Goal: Task Accomplishment & Management: Complete application form

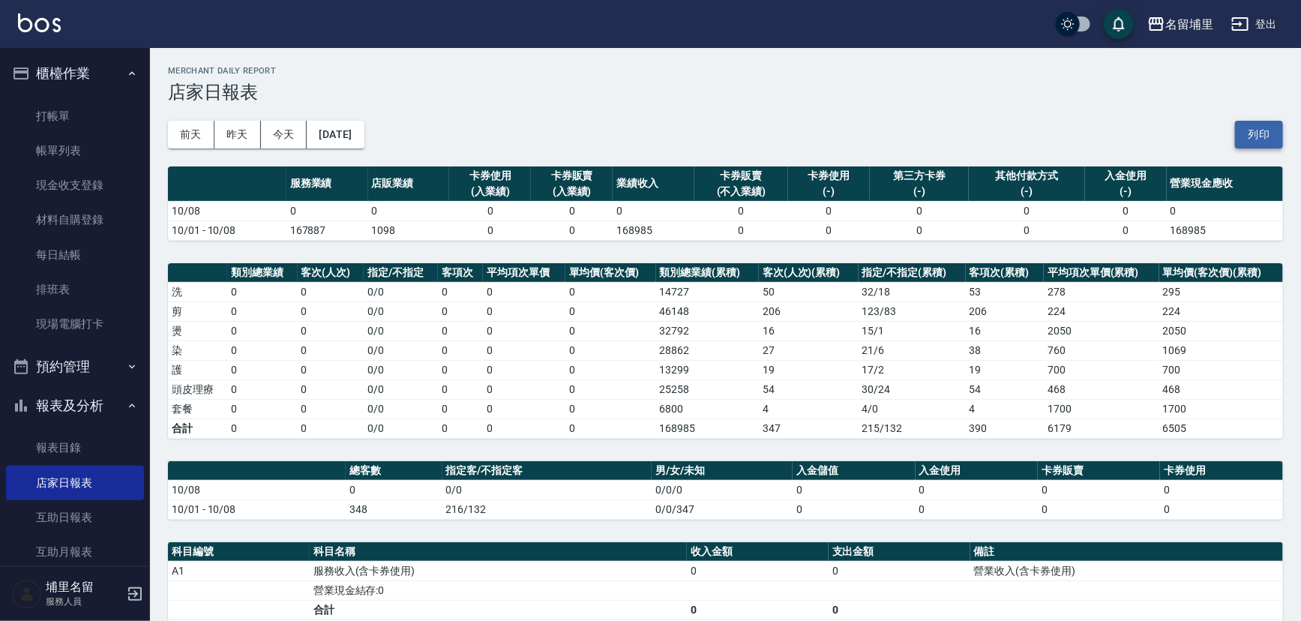
click at [1272, 141] on button "列印" at bounding box center [1259, 135] width 48 height 28
click at [116, 190] on link "現金收支登錄" at bounding box center [75, 185] width 138 height 34
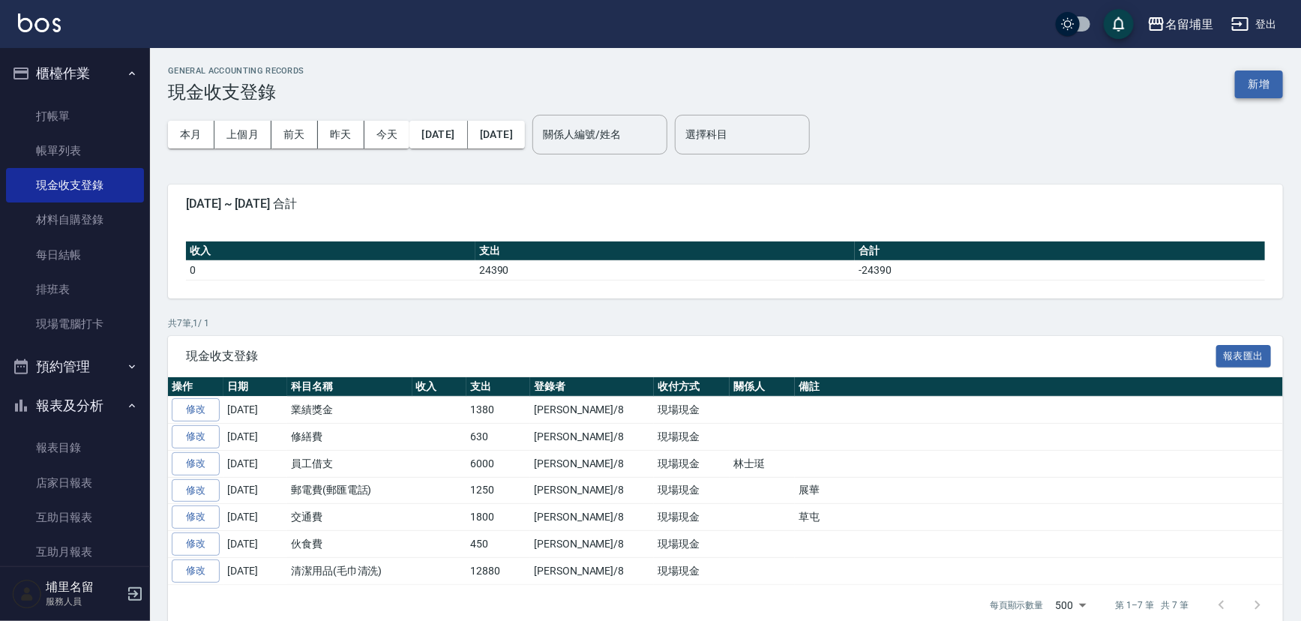
click at [1242, 85] on button "新增" at bounding box center [1259, 84] width 48 height 28
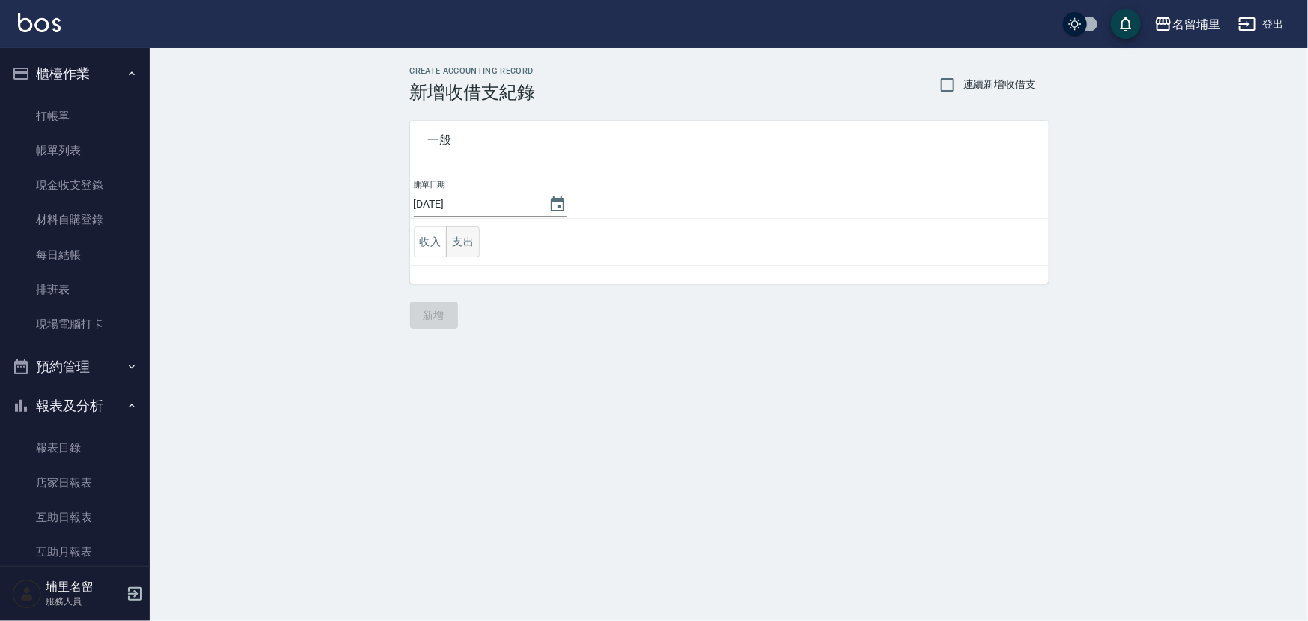
click at [477, 247] on button "支出" at bounding box center [463, 241] width 34 height 31
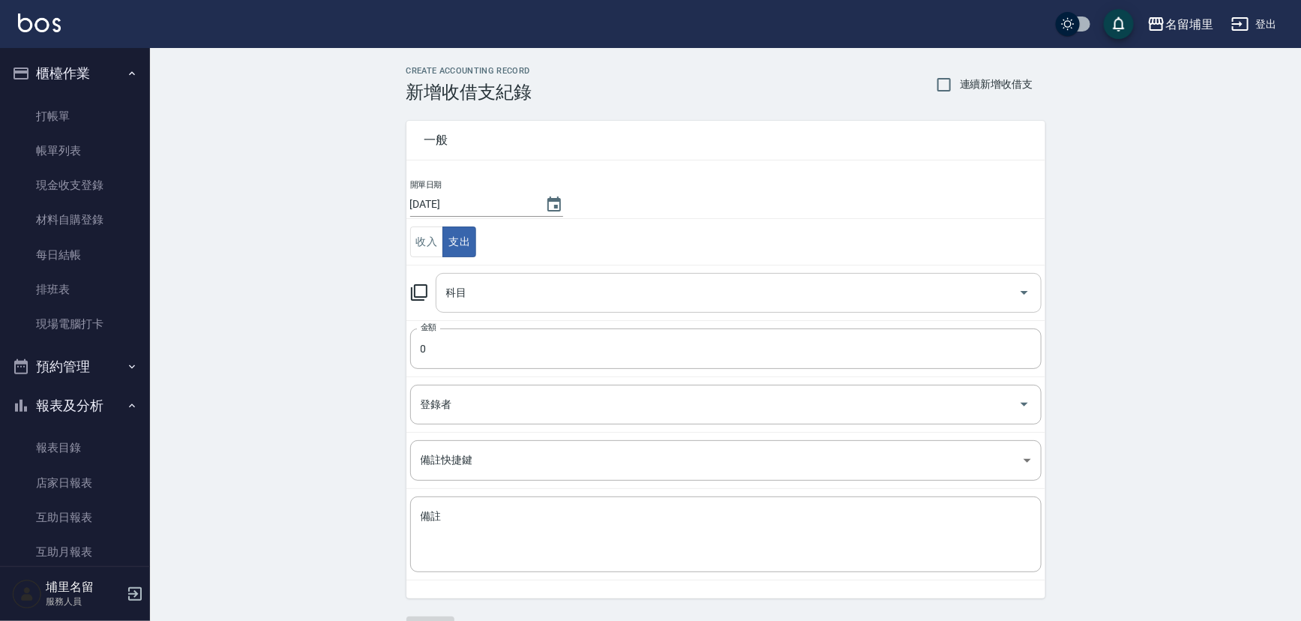
click at [560, 299] on input "科目" at bounding box center [727, 293] width 570 height 26
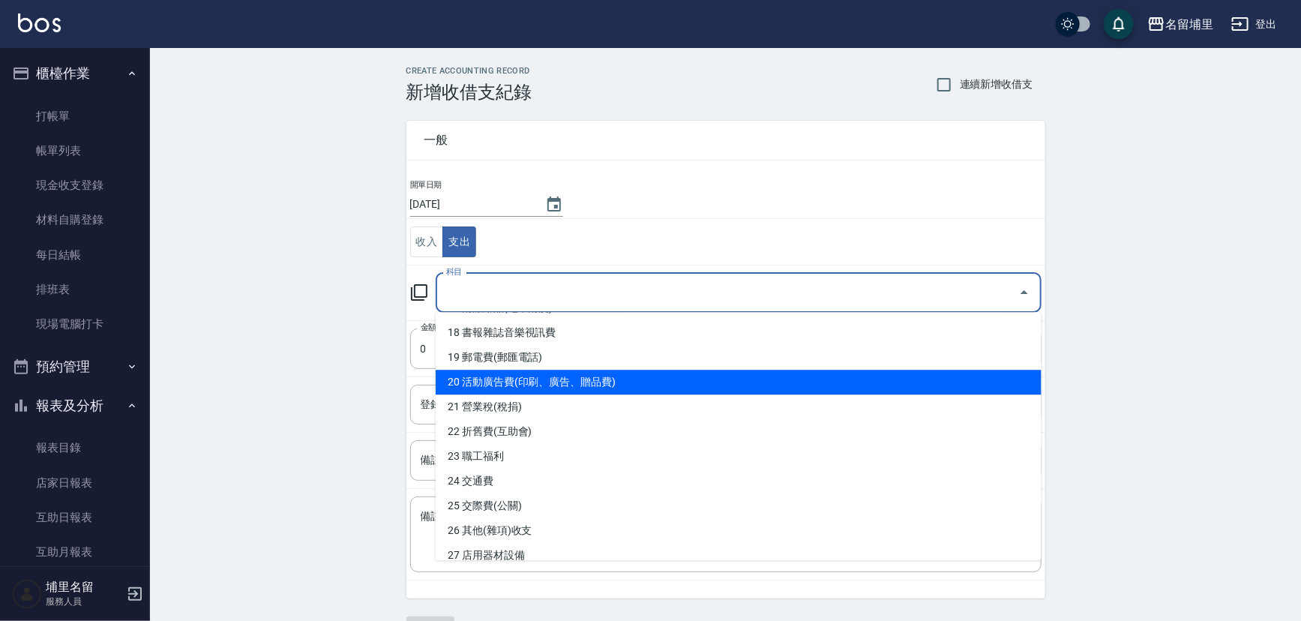
scroll to position [477, 0]
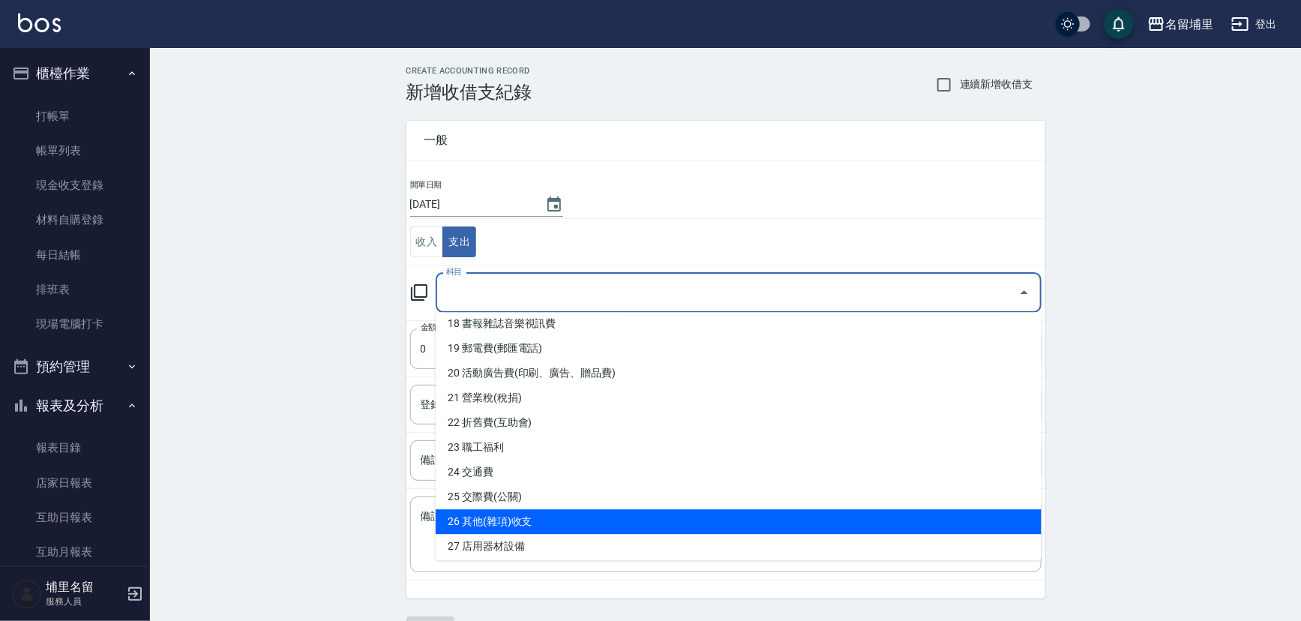
click at [562, 514] on li "26 其他(雜項)收支" at bounding box center [739, 521] width 606 height 25
type input "26 其他(雜項)收支"
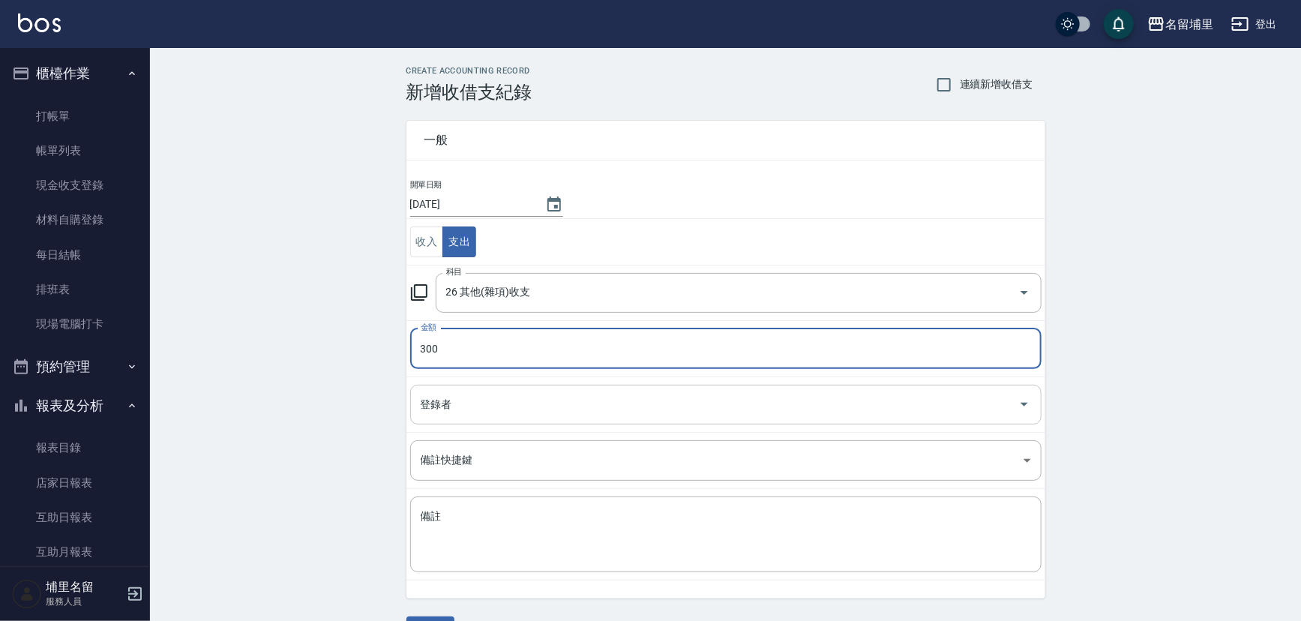
click at [550, 418] on div "登錄者" at bounding box center [725, 405] width 631 height 40
type input "300"
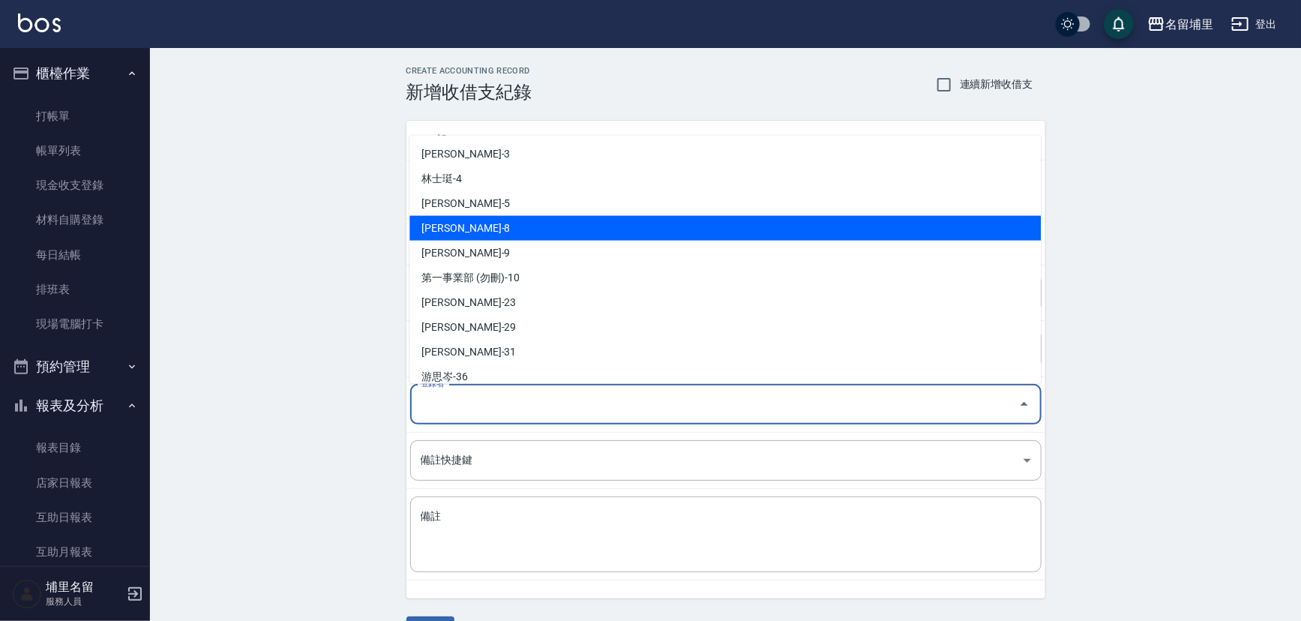
click at [540, 228] on li "[PERSON_NAME]-8" at bounding box center [724, 227] width 631 height 25
type input "[PERSON_NAME]-8"
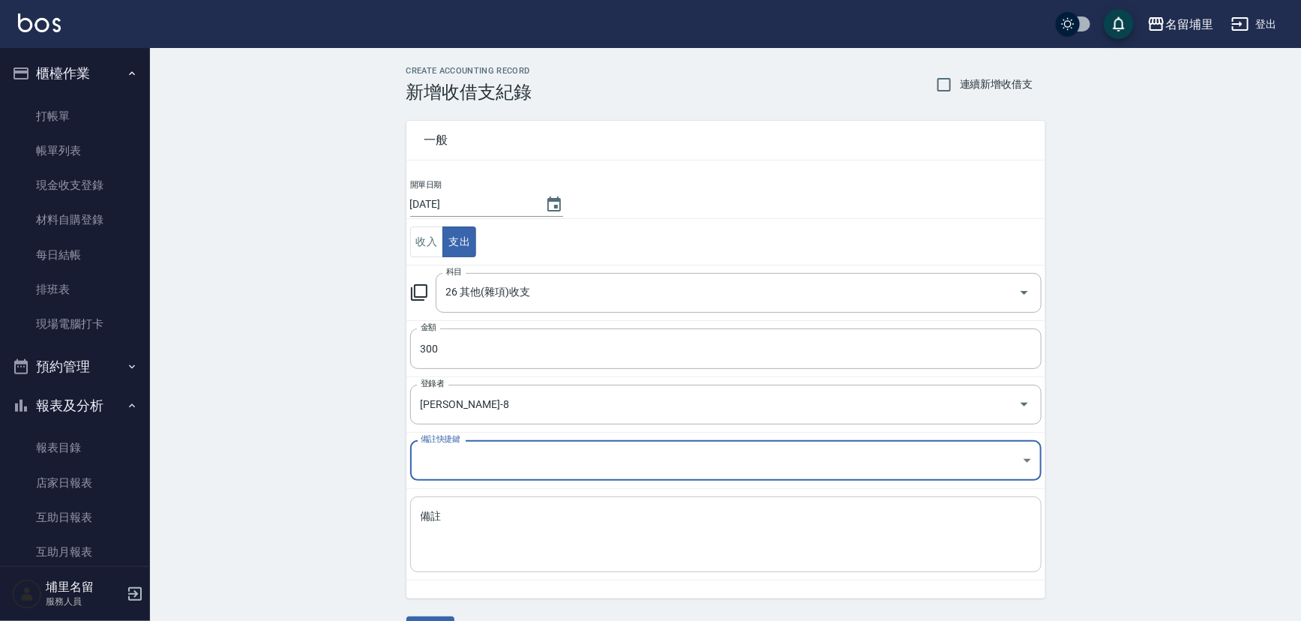
click at [502, 521] on textarea "備註" at bounding box center [726, 534] width 610 height 51
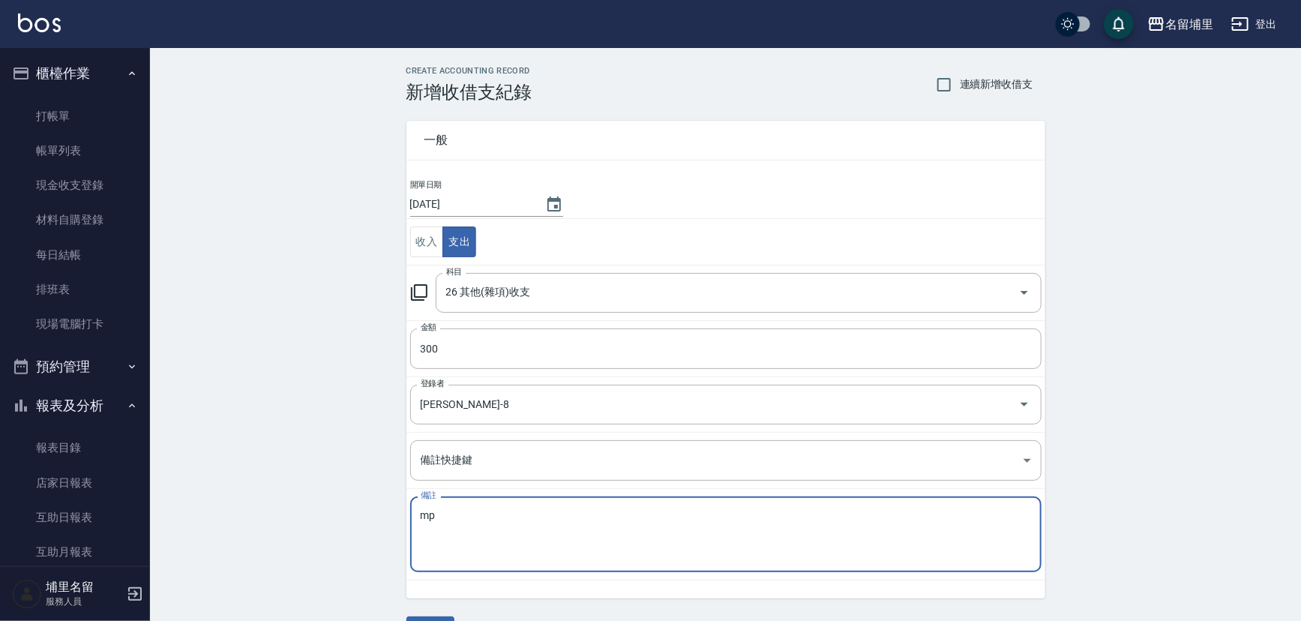
type textarea "m"
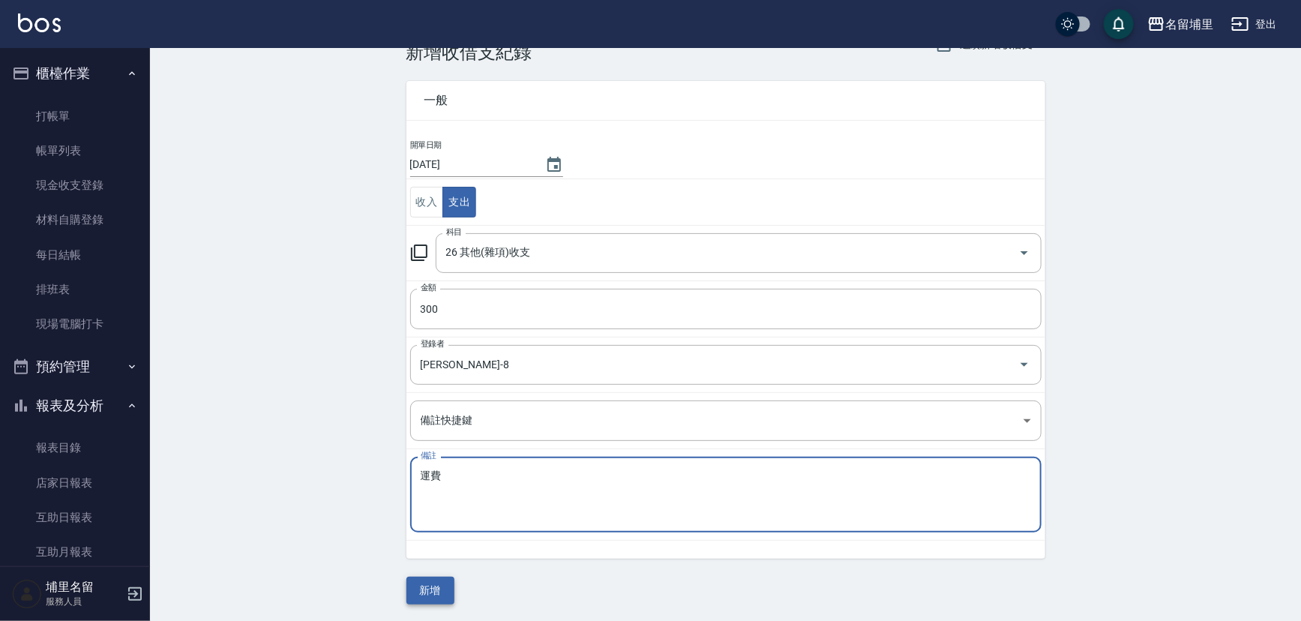
type textarea "運費"
click at [448, 584] on button "新增" at bounding box center [430, 591] width 48 height 28
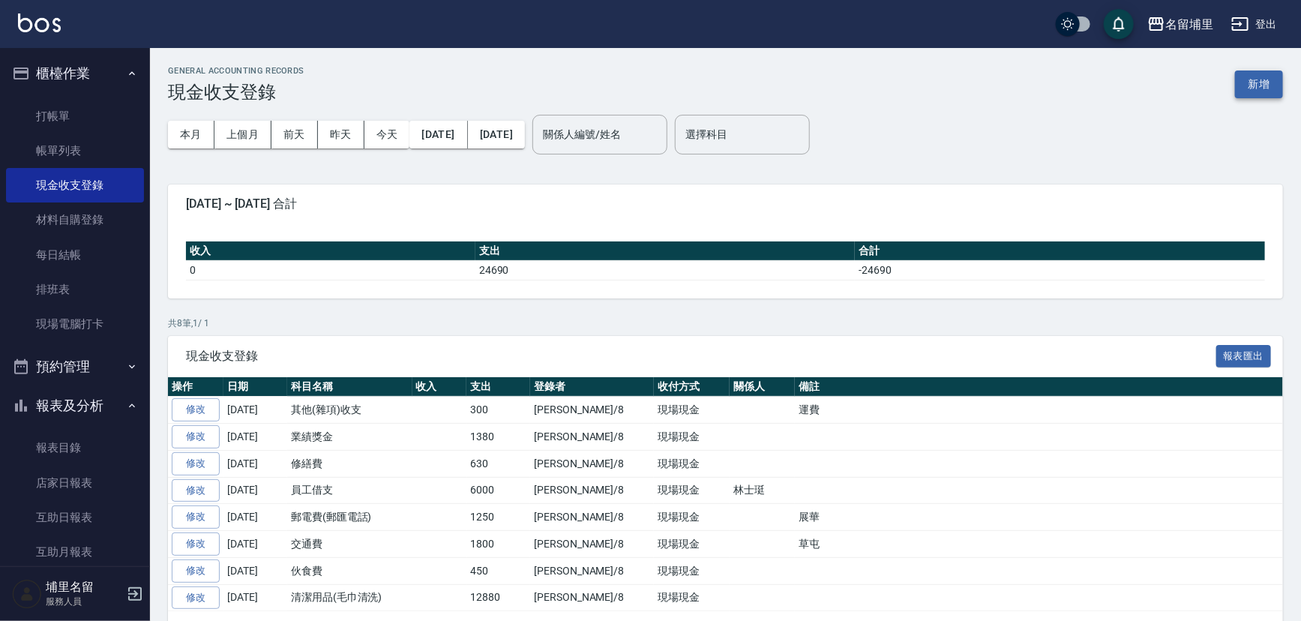
click at [1275, 90] on button "新增" at bounding box center [1259, 84] width 48 height 28
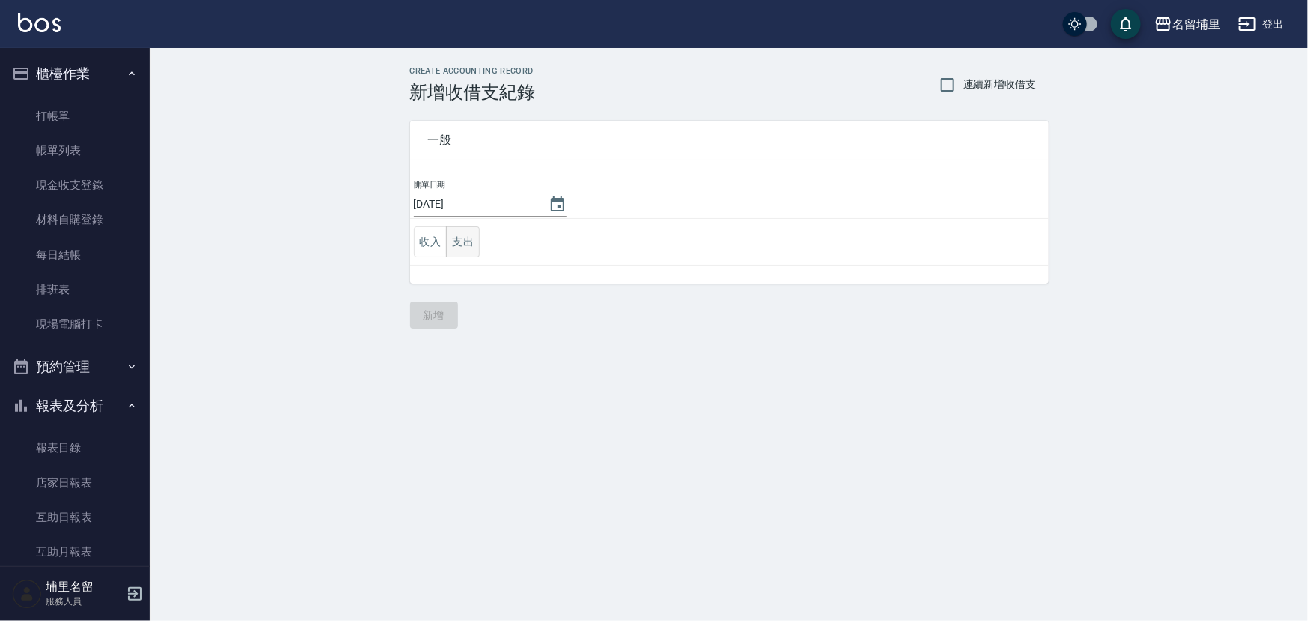
click at [455, 253] on button "支出" at bounding box center [463, 241] width 34 height 31
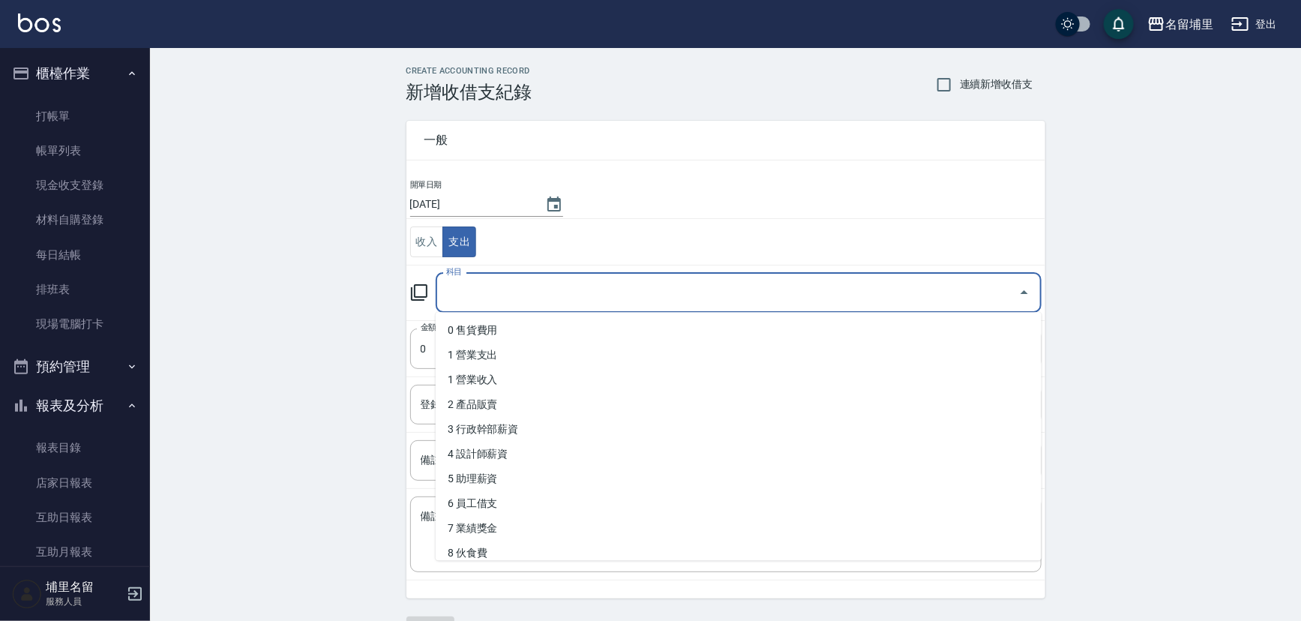
click at [579, 280] on input "科目" at bounding box center [727, 293] width 570 height 26
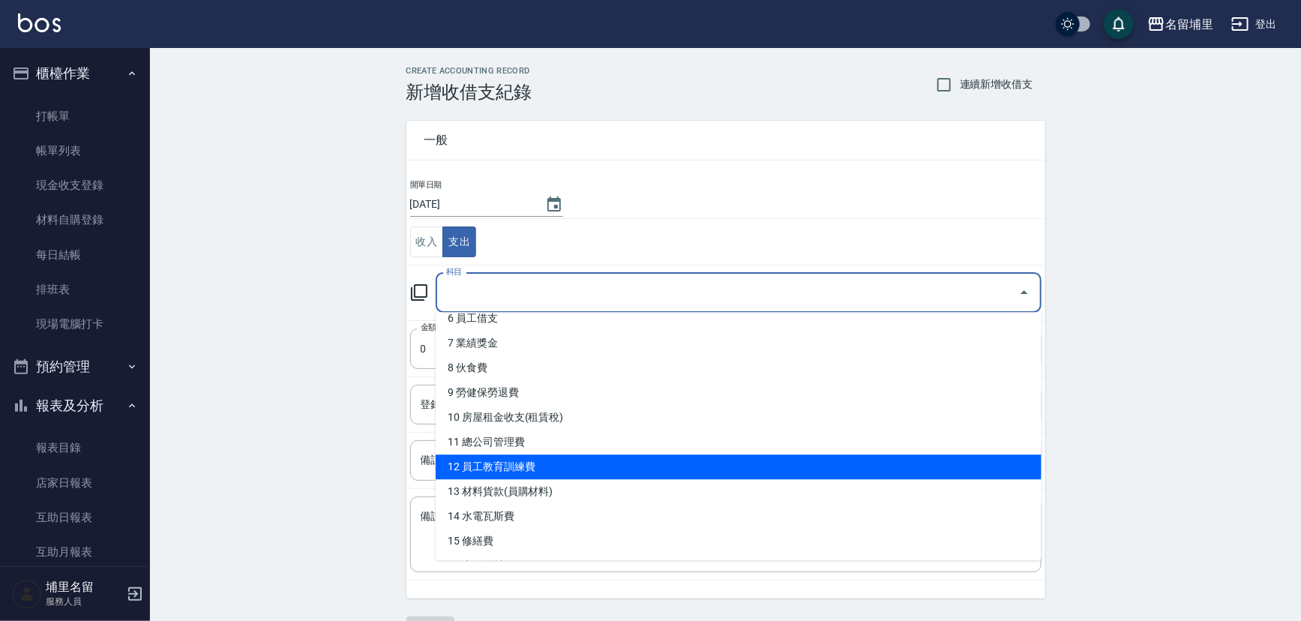
scroll to position [204, 0]
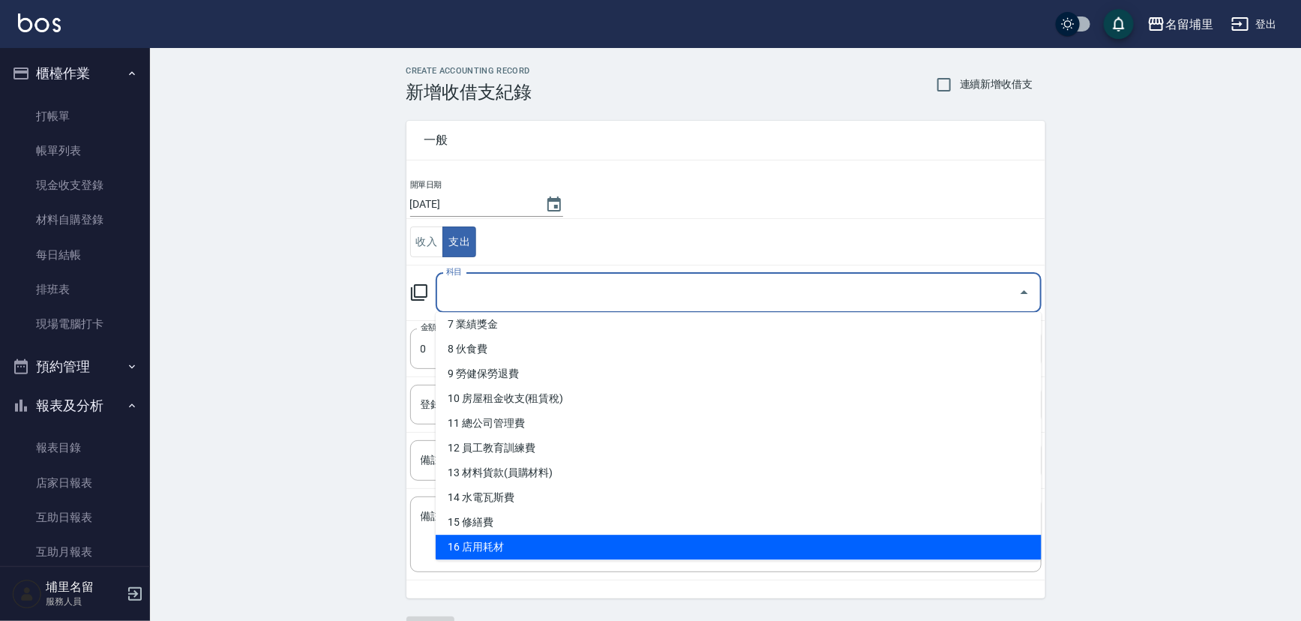
click at [579, 539] on li "16 店用耗材" at bounding box center [739, 547] width 606 height 25
type input "16 店用耗材"
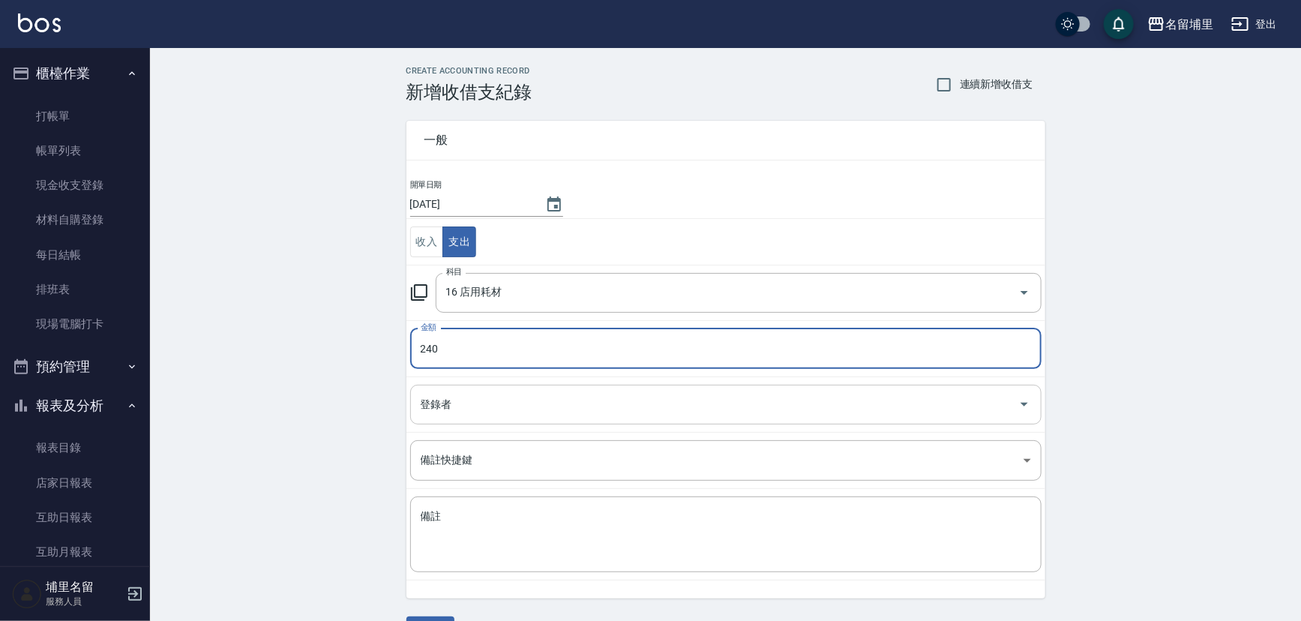
click at [609, 417] on div "登錄者" at bounding box center [725, 405] width 631 height 40
type input "240"
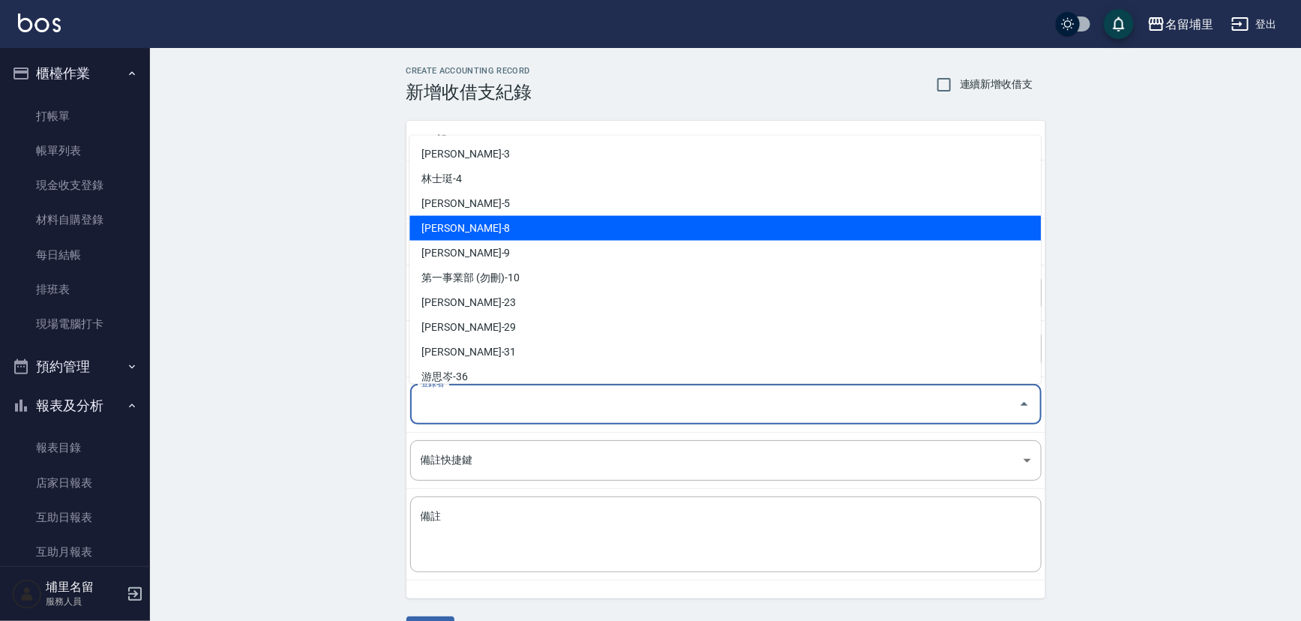
click at [599, 230] on li "[PERSON_NAME]-8" at bounding box center [724, 227] width 631 height 25
type input "[PERSON_NAME]-8"
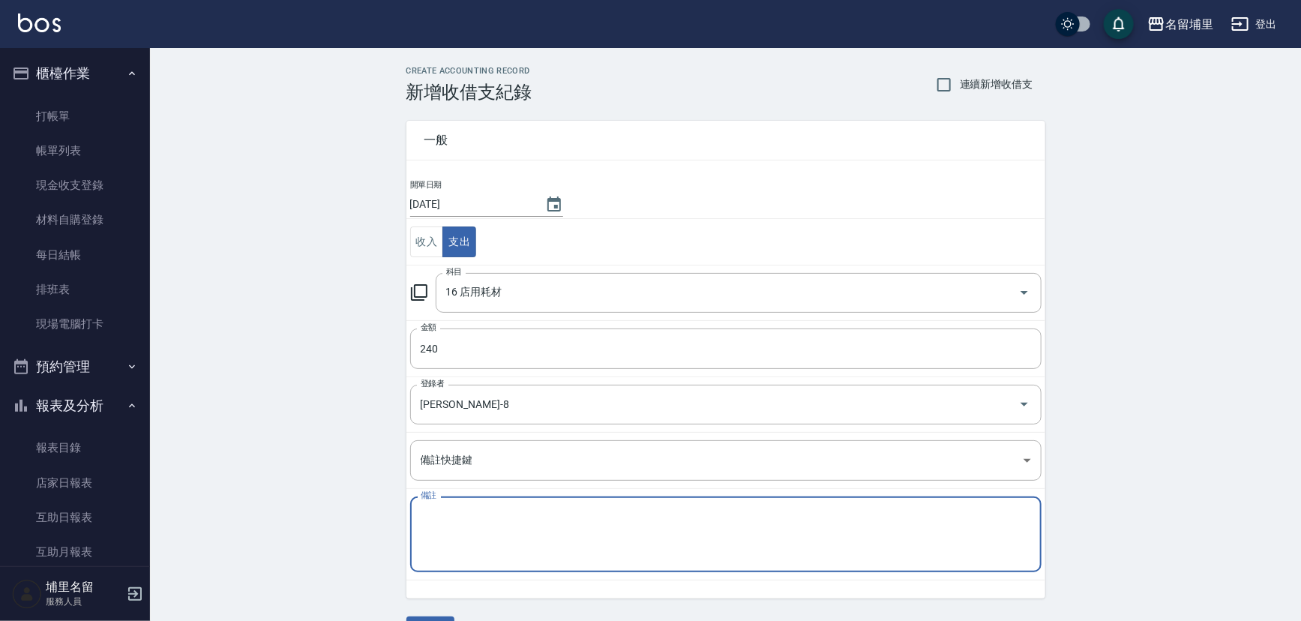
drag, startPoint x: 573, startPoint y: 529, endPoint x: 577, endPoint y: 517, distance: 12.6
click at [573, 525] on textarea "備註" at bounding box center [726, 534] width 610 height 51
type textarea "爾"
type textarea "而"
type textarea "俺"
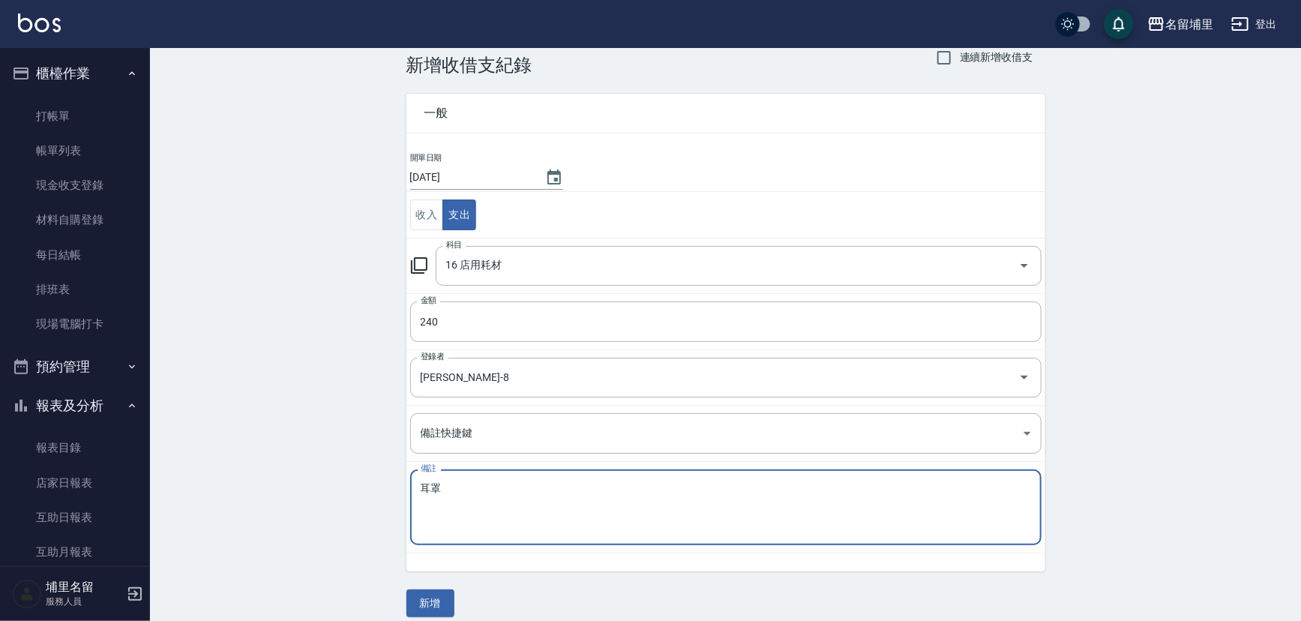
scroll to position [40, 0]
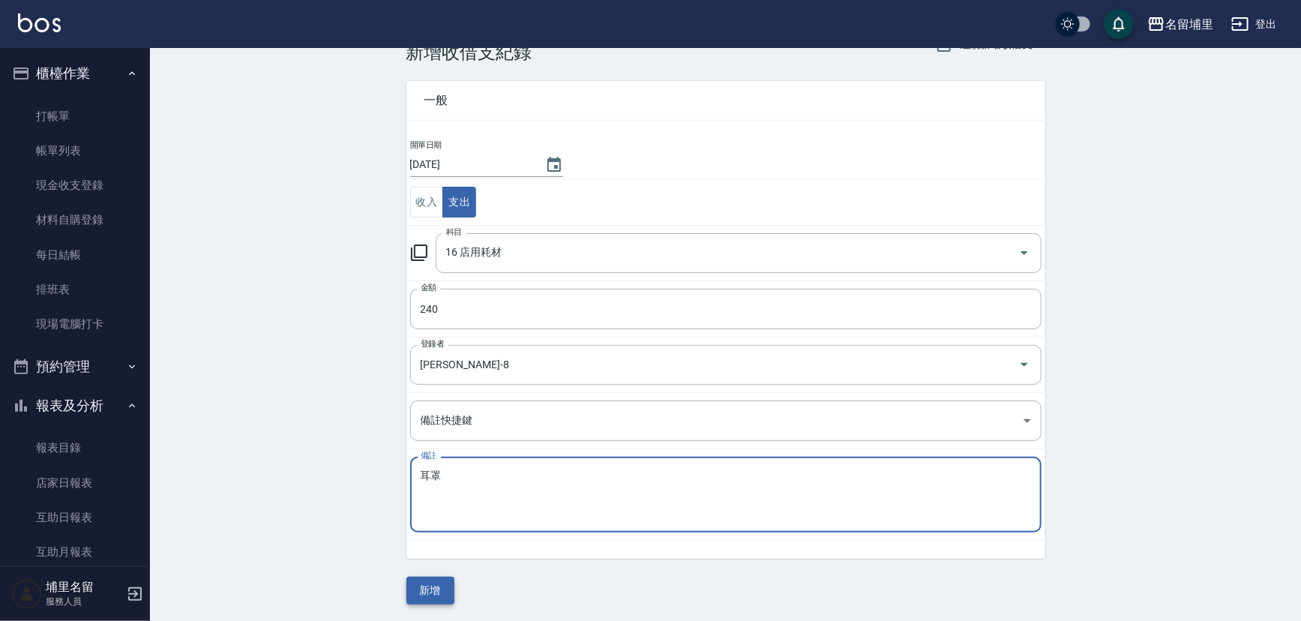
type textarea "耳罩"
click at [445, 590] on button "新增" at bounding box center [430, 591] width 48 height 28
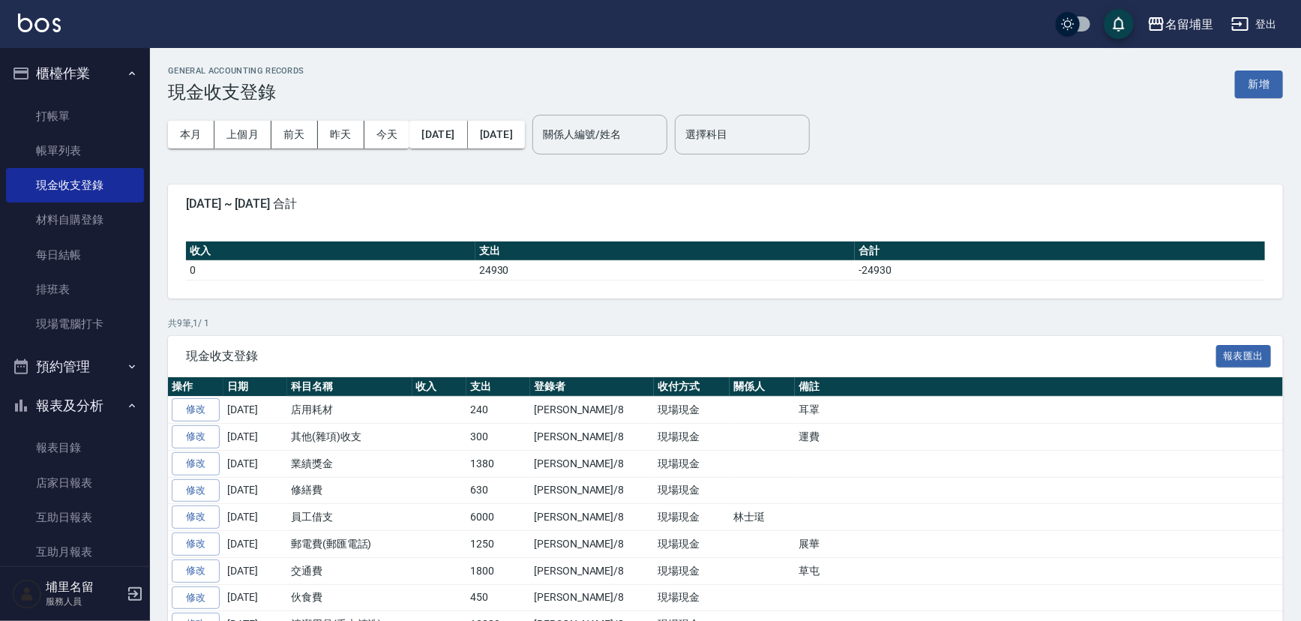
click at [723, 339] on div "現金收支登錄 報表匯出" at bounding box center [725, 356] width 1115 height 41
